Goal: Task Accomplishment & Management: Manage account settings

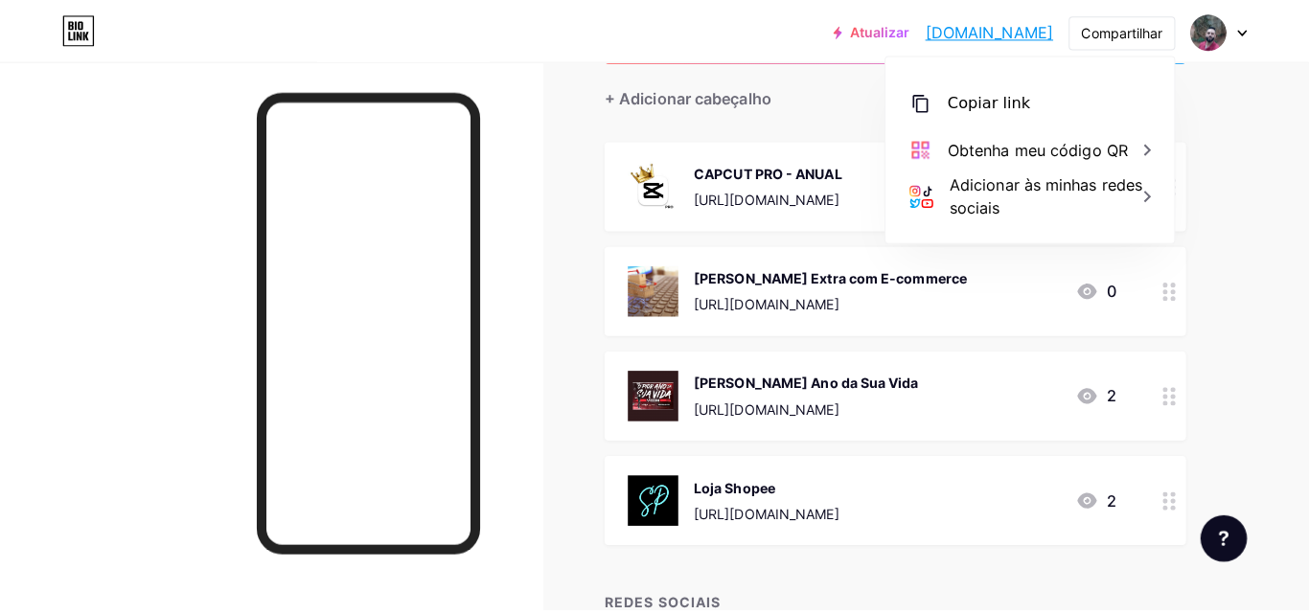
scroll to position [192, 0]
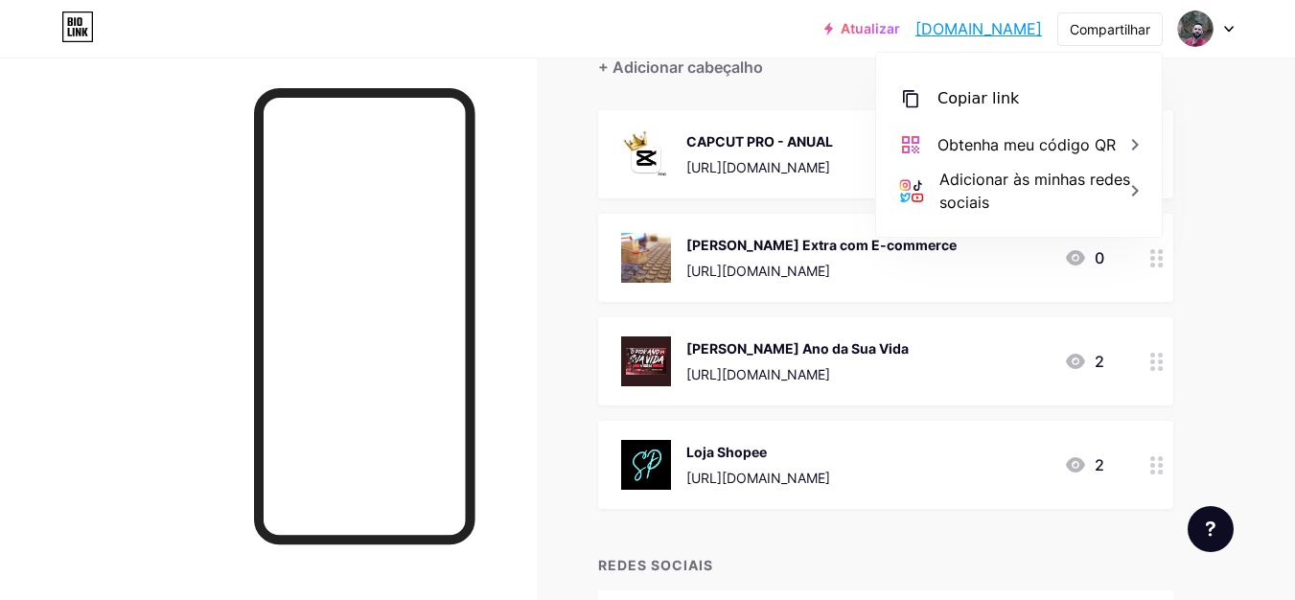
click at [805, 474] on font "[URL][DOMAIN_NAME]" at bounding box center [758, 478] width 144 height 16
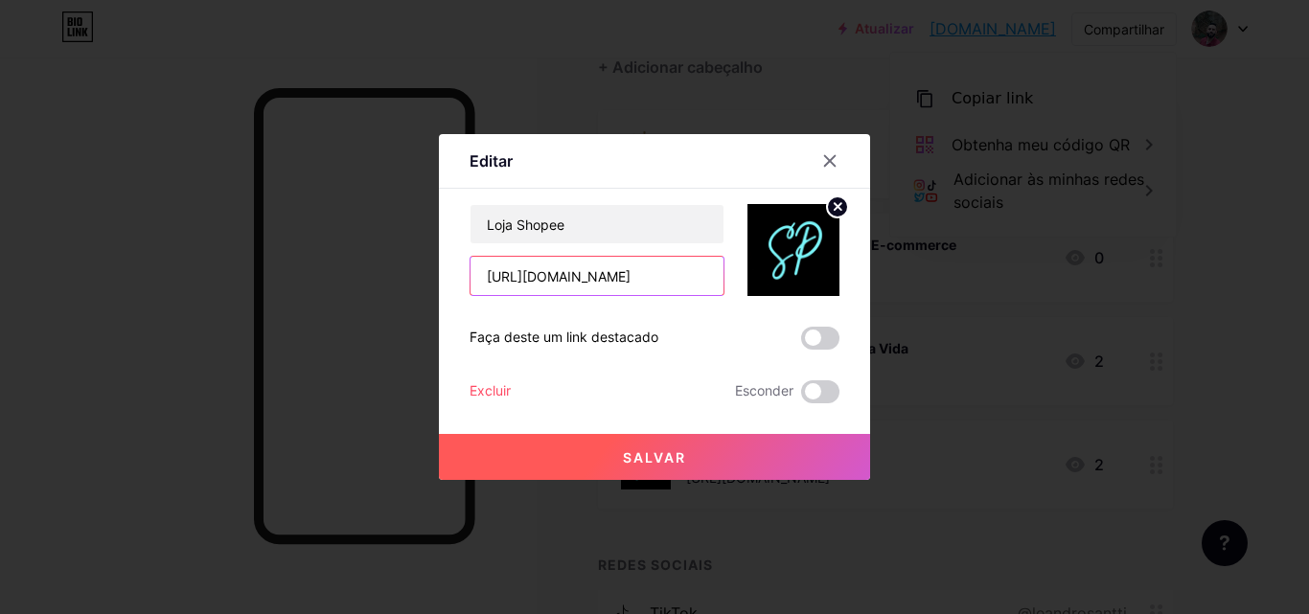
click at [582, 278] on input "[URL][DOMAIN_NAME]" at bounding box center [597, 276] width 253 height 38
paste input "leandrosantti"
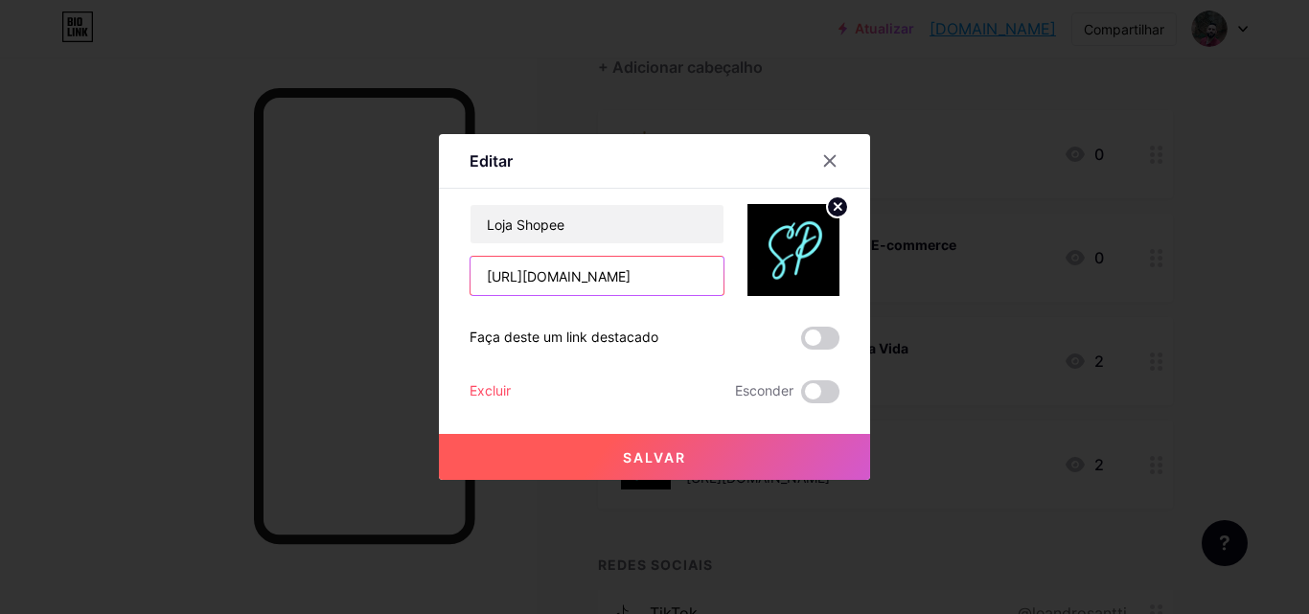
type input "[URL][DOMAIN_NAME]"
click at [657, 450] on font "Salvar" at bounding box center [654, 458] width 63 height 16
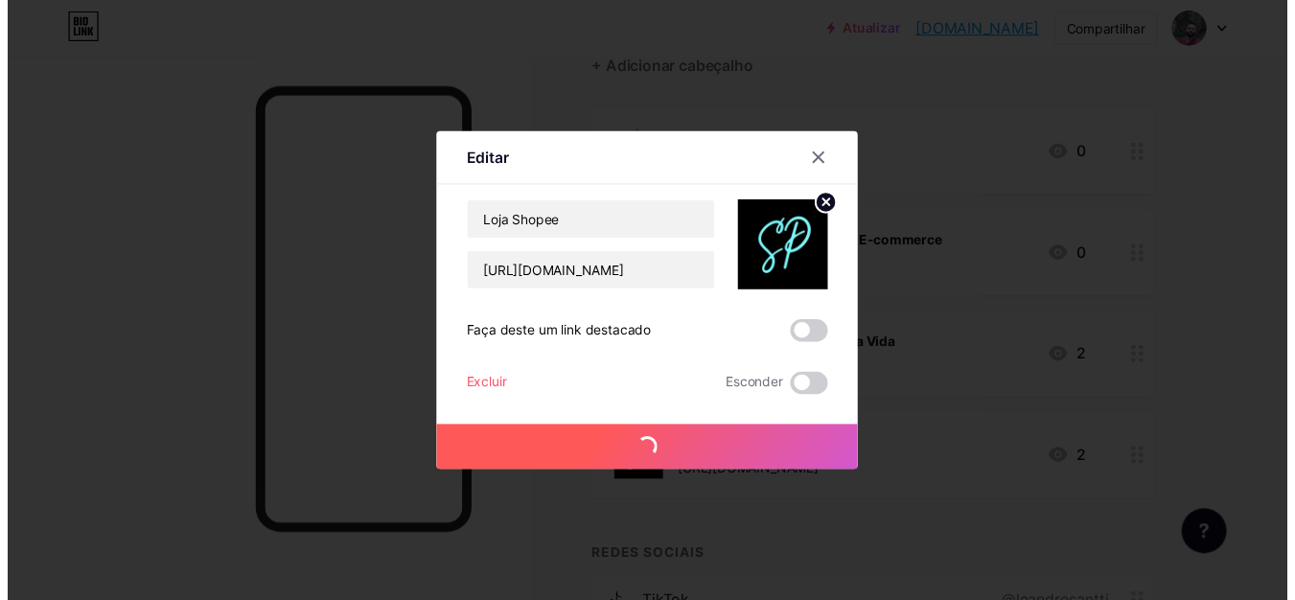
scroll to position [0, 0]
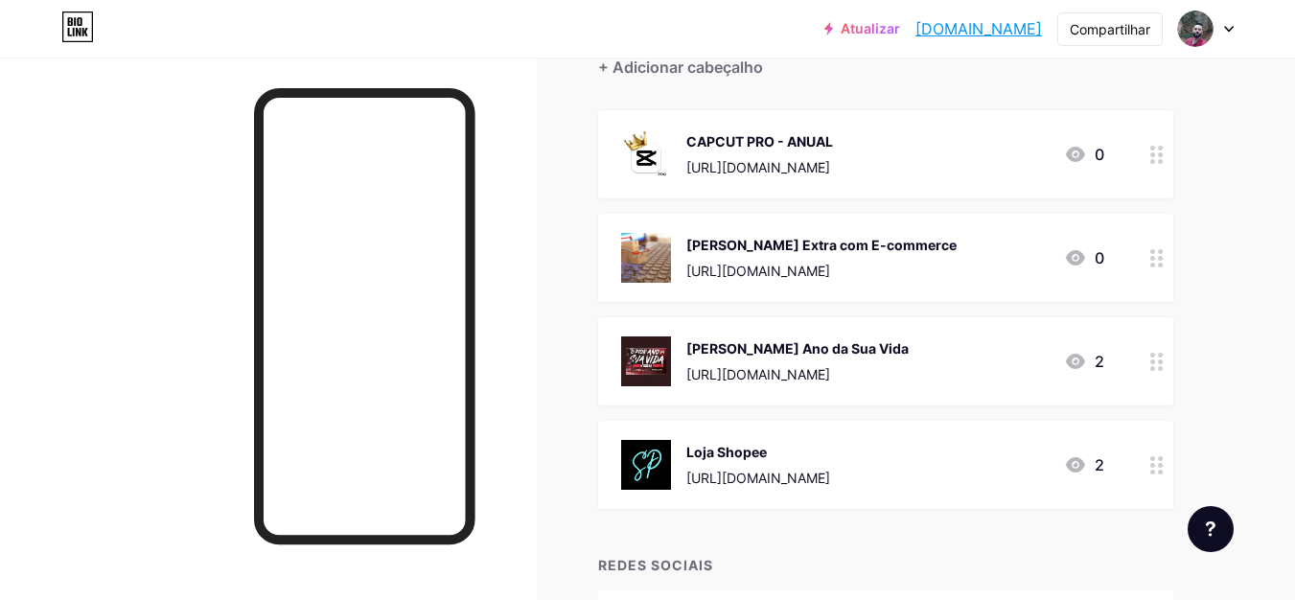
click at [655, 453] on img at bounding box center [646, 465] width 50 height 50
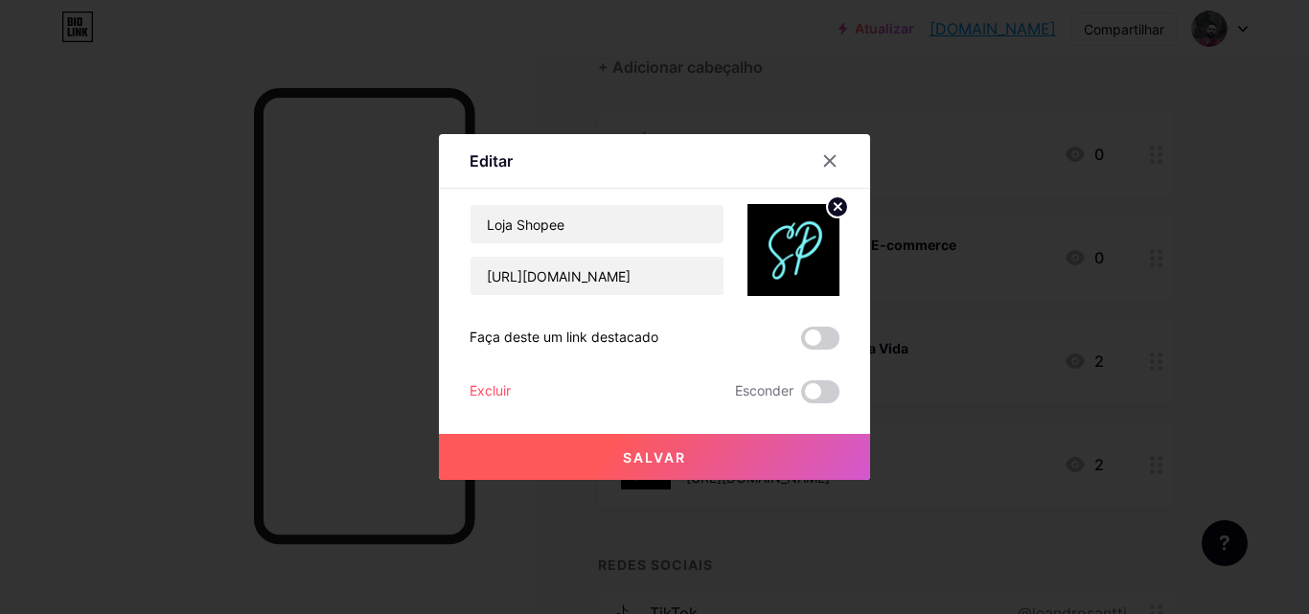
click at [790, 254] on img at bounding box center [794, 250] width 92 height 92
click at [826, 213] on icon at bounding box center [837, 207] width 23 height 23
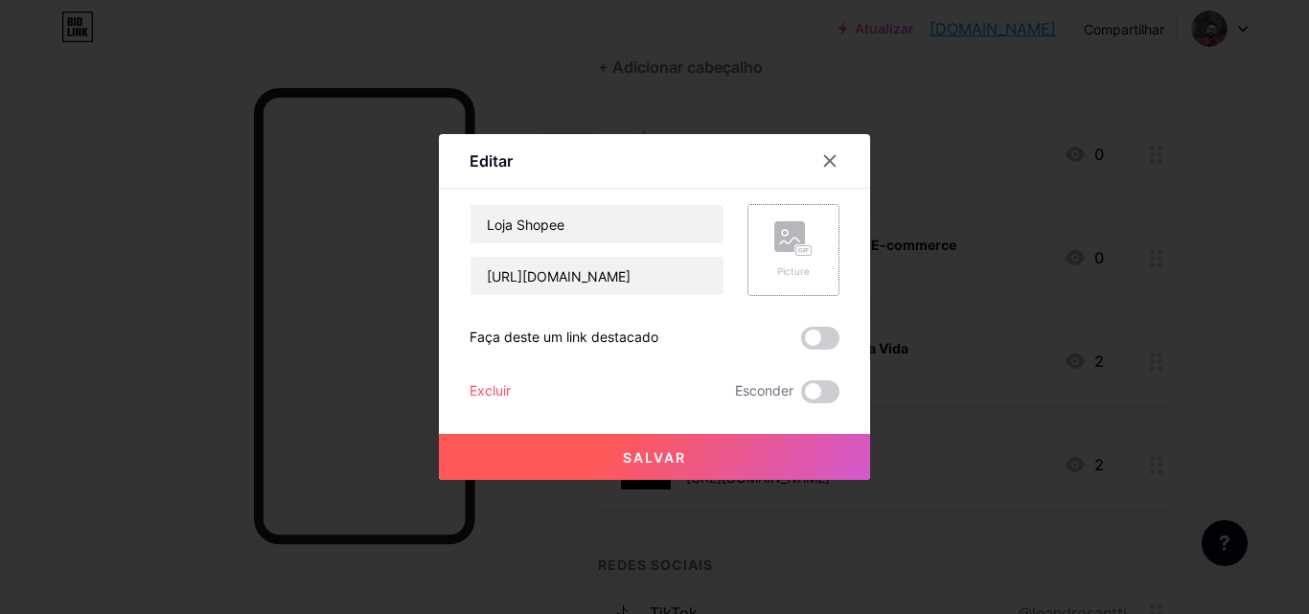
click at [789, 258] on div "Picture" at bounding box center [793, 250] width 38 height 58
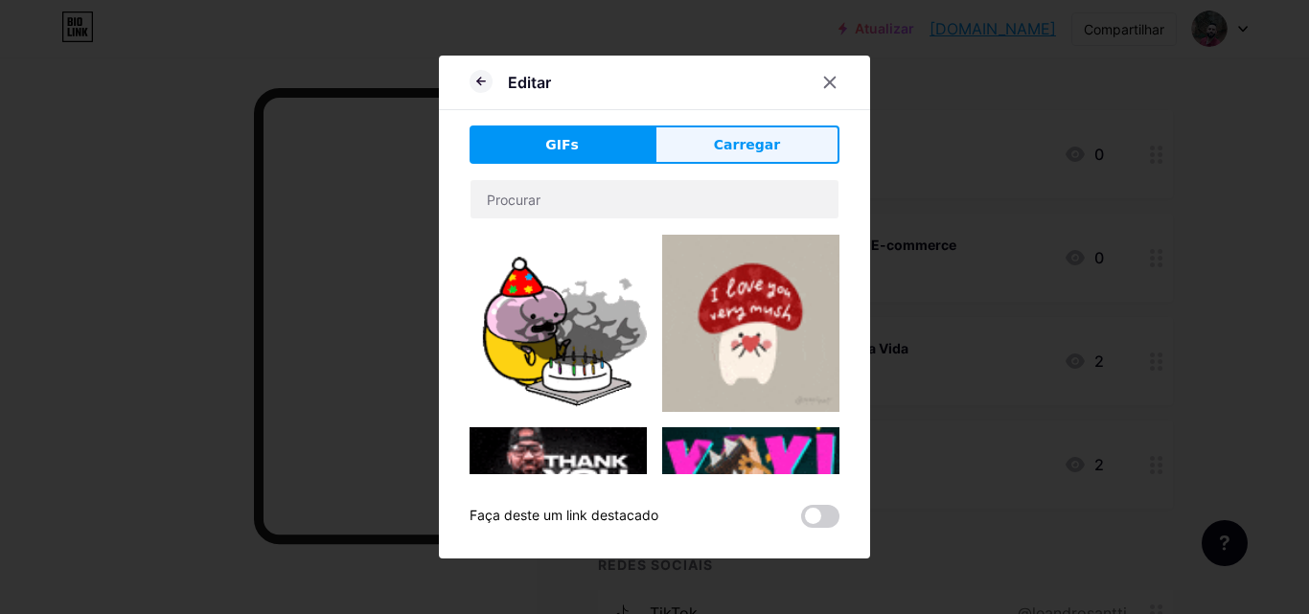
click at [778, 154] on button "Carregar" at bounding box center [747, 145] width 185 height 38
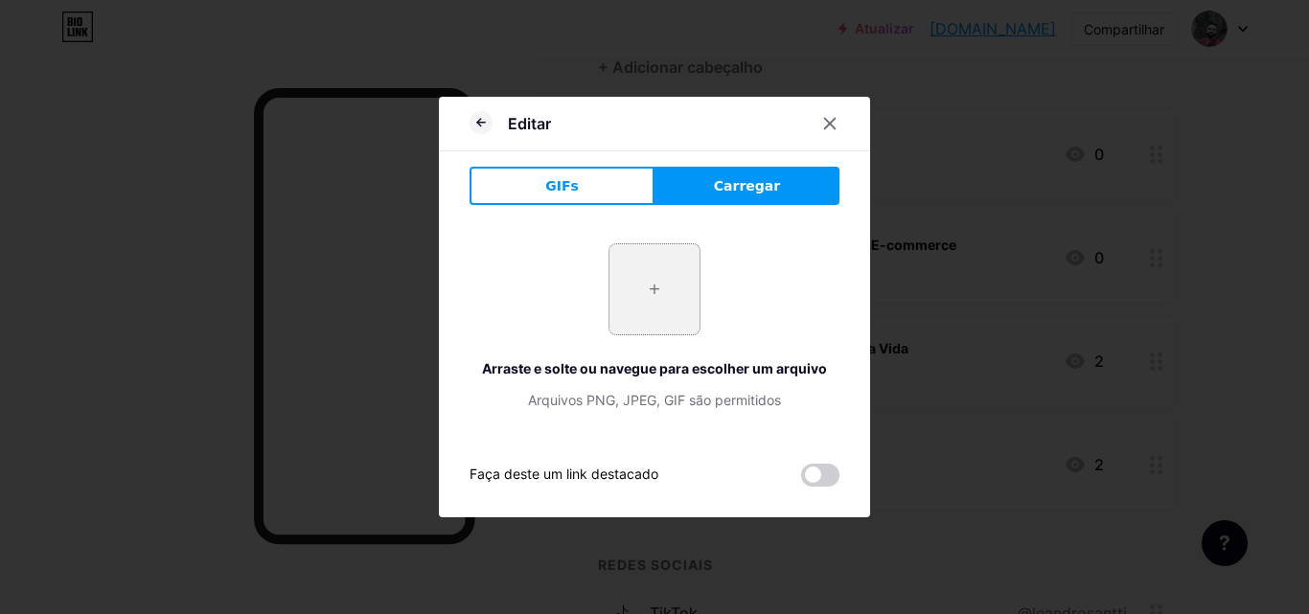
click at [679, 280] on input "file" at bounding box center [655, 289] width 90 height 90
type input "C:\fakepath\br-11134216-7r98o-lohp47enjvwn29@resize_w80_nl.webp"
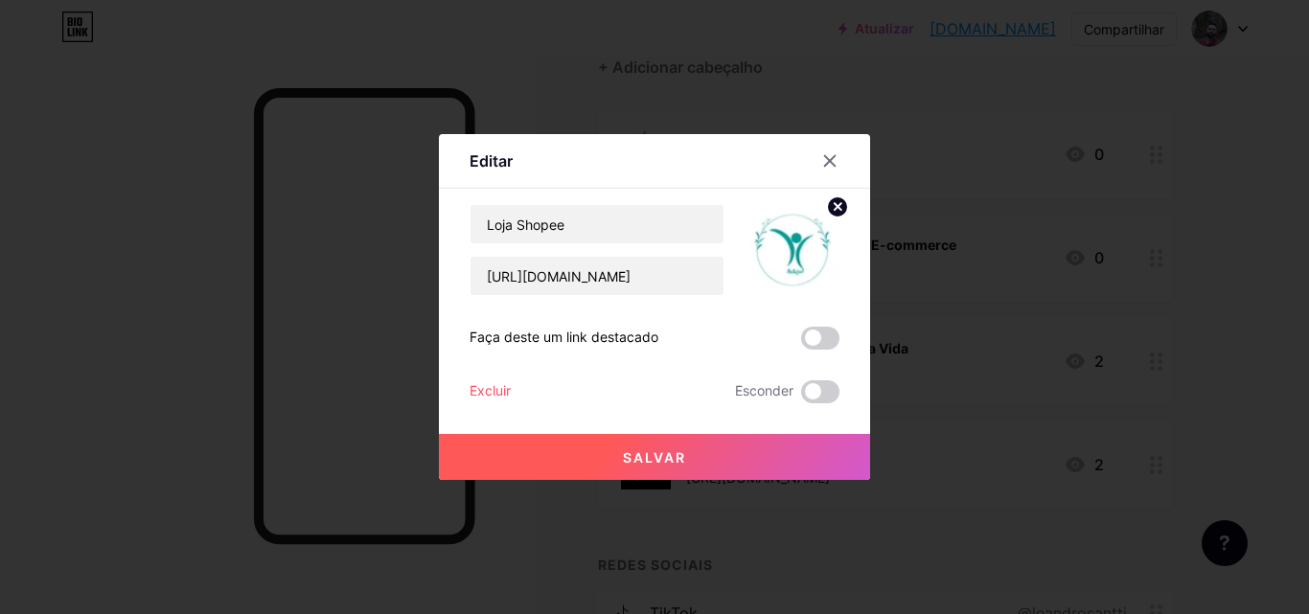
click at [713, 451] on button "Salvar" at bounding box center [654, 457] width 431 height 46
